Goal: Find specific page/section: Find specific page/section

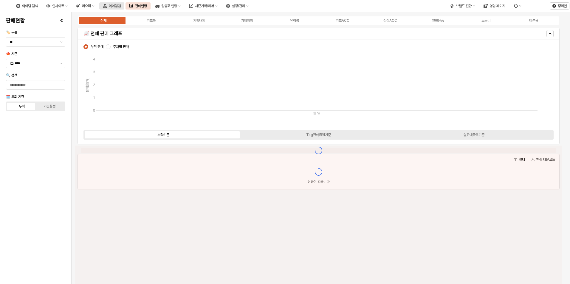
click at [124, 7] on button "아이템맵" at bounding box center [111, 5] width 25 height 7
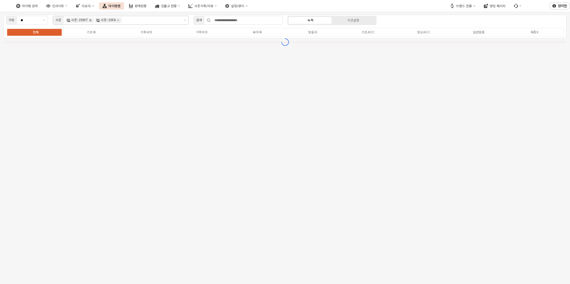
click at [90, 20] on icon "Remove 시즌-25WT" at bounding box center [90, 20] width 2 height 2
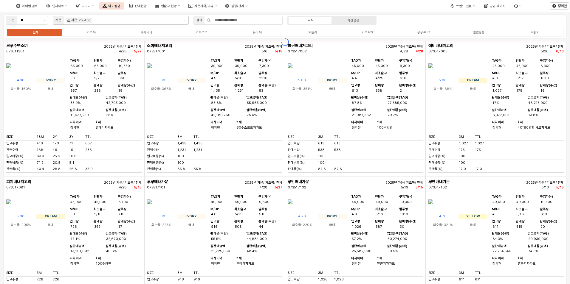
click at [87, 35] on div "전체 기초복 기획내의 기획외의 유아복 토들러 기초ACC 정상ACC 일반용품 복종X" at bounding box center [285, 32] width 558 height 9
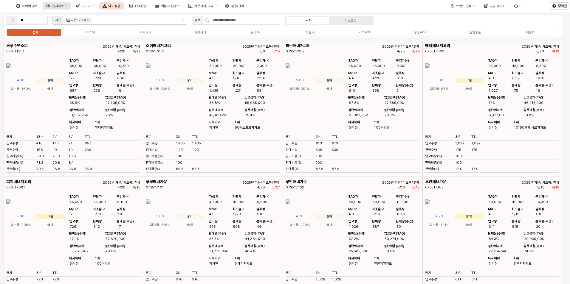
click at [64, 7] on div "인사이트" at bounding box center [58, 6] width 12 height 4
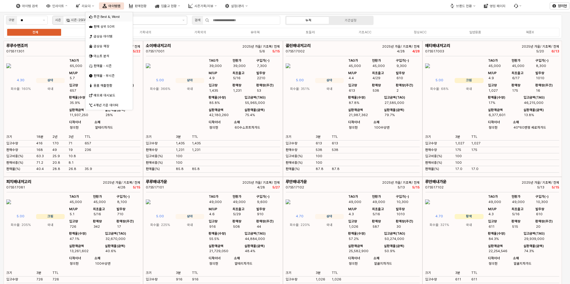
click at [102, 17] on div "주간 Best &; Worst" at bounding box center [110, 17] width 32 height 4
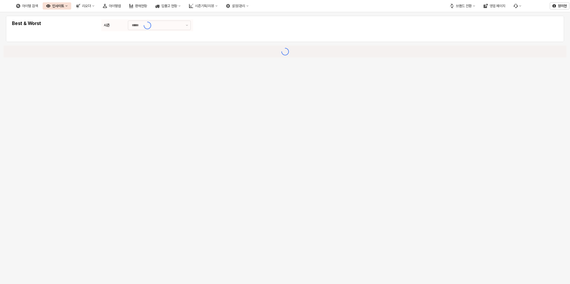
type input "********"
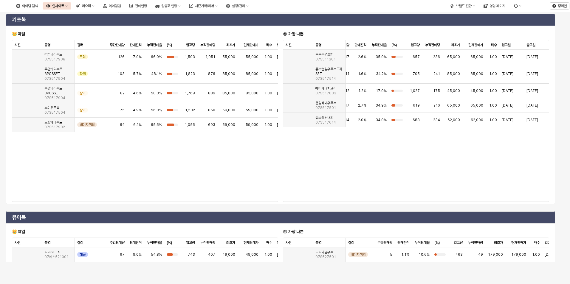
scroll to position [3, 0]
